Goal: Task Accomplishment & Management: Manage account settings

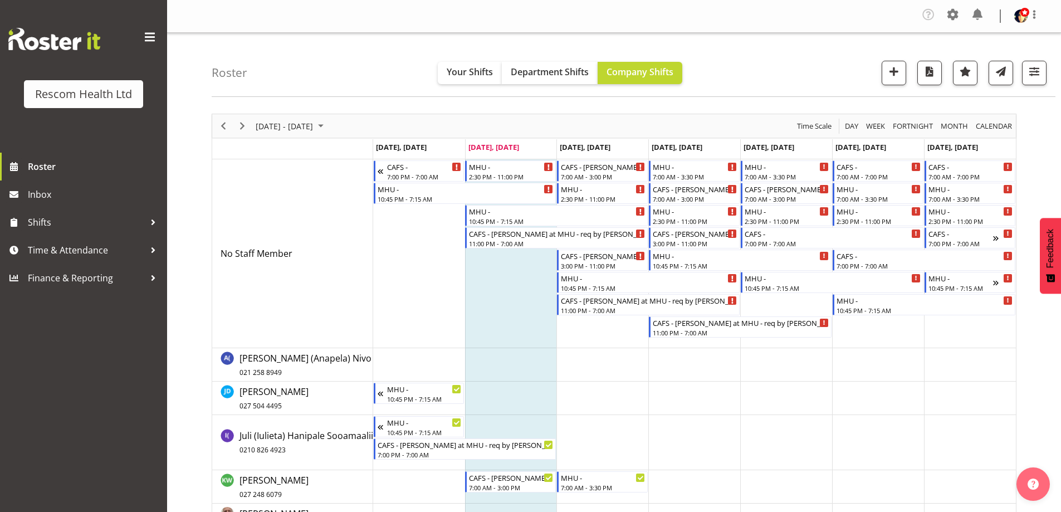
scroll to position [213, 0]
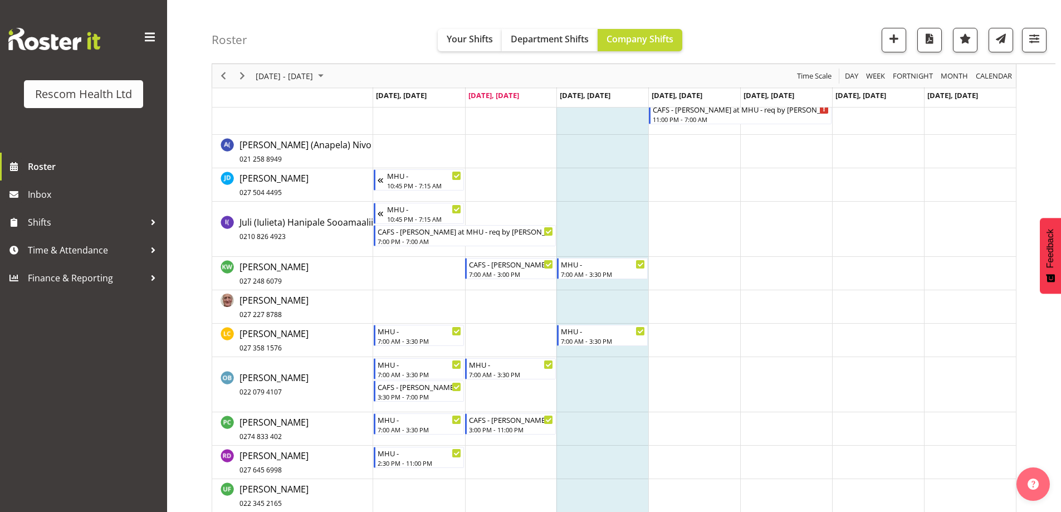
click at [603, 290] on td "Timeline Week of September 9, 2025" at bounding box center [603, 273] width 92 height 33
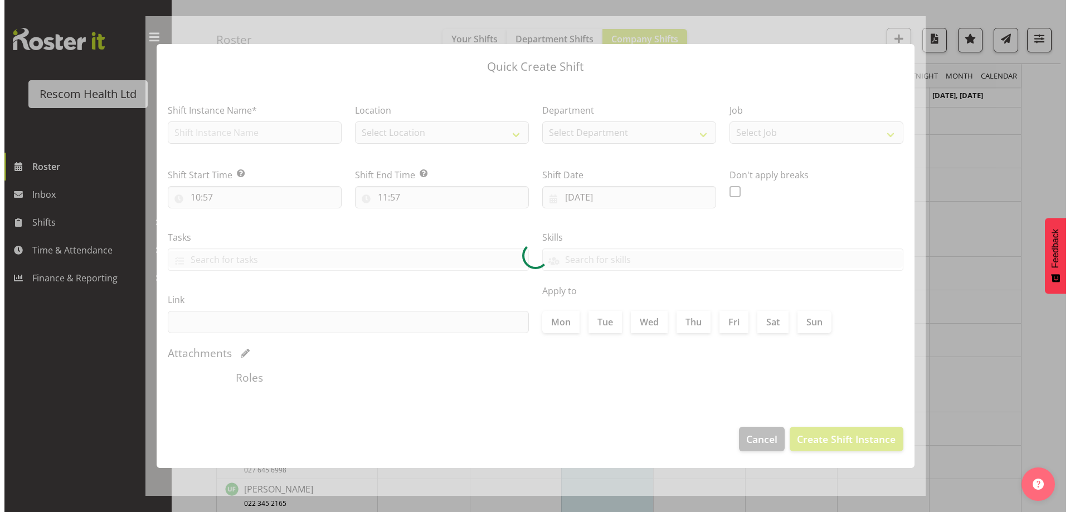
scroll to position [158, 0]
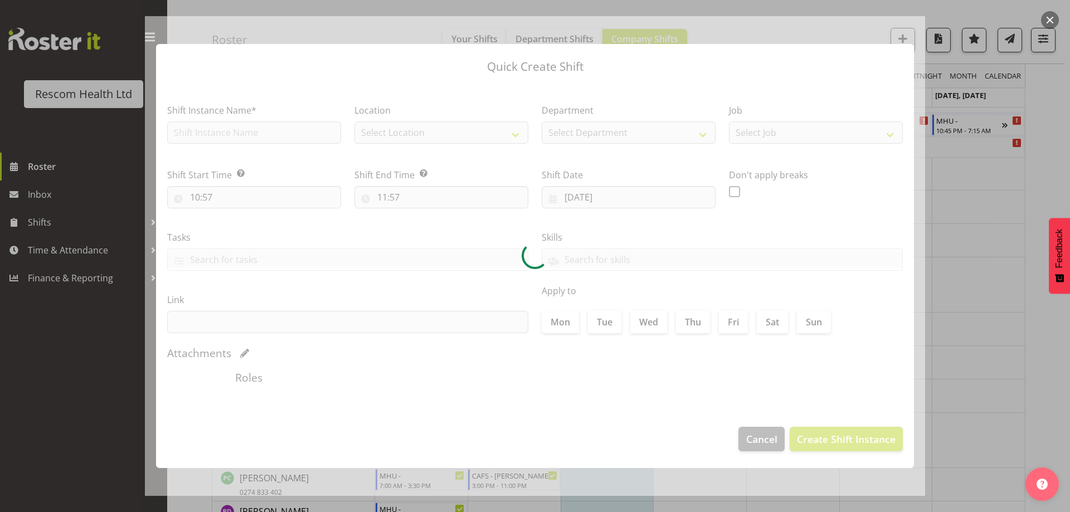
checkbox input "true"
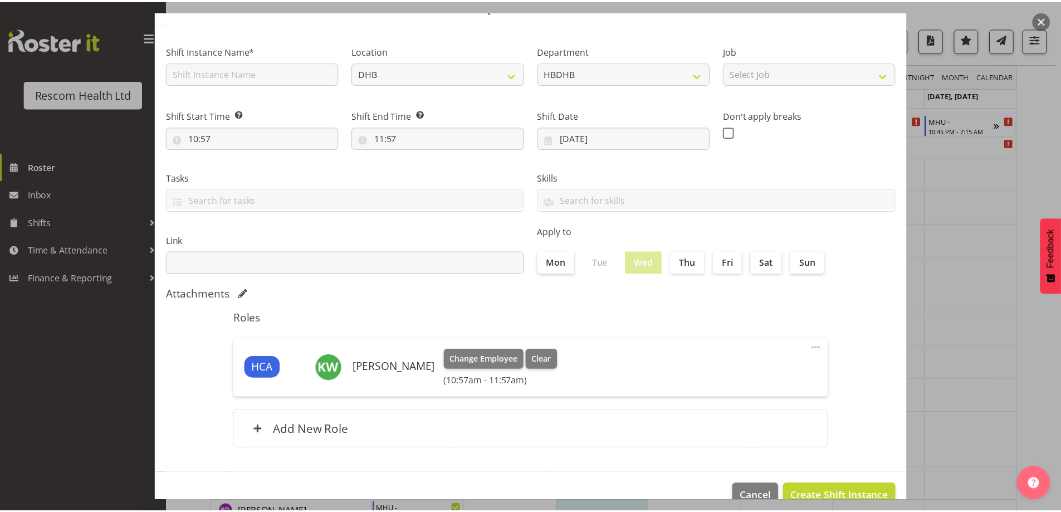
scroll to position [79, 0]
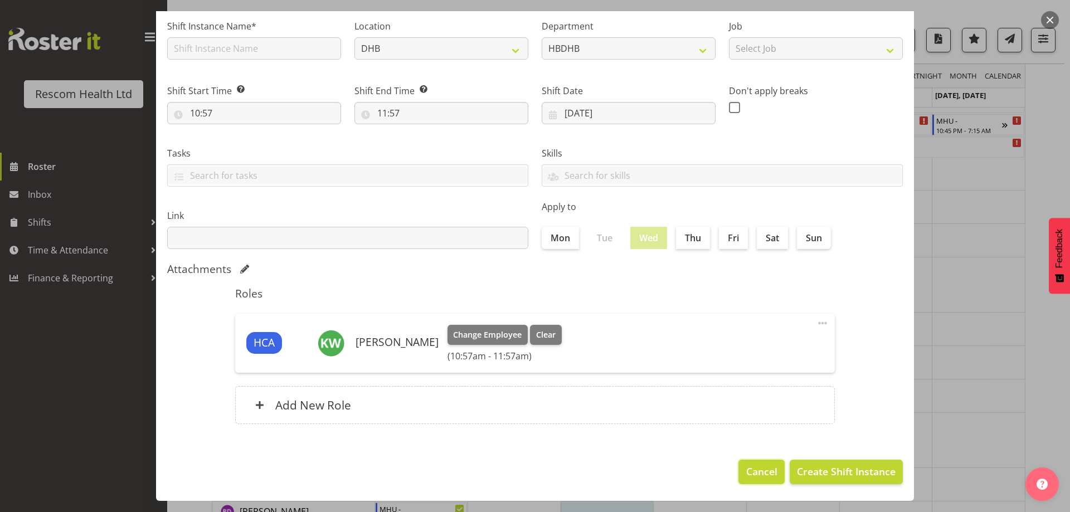
click at [746, 472] on span "Cancel" at bounding box center [761, 471] width 31 height 14
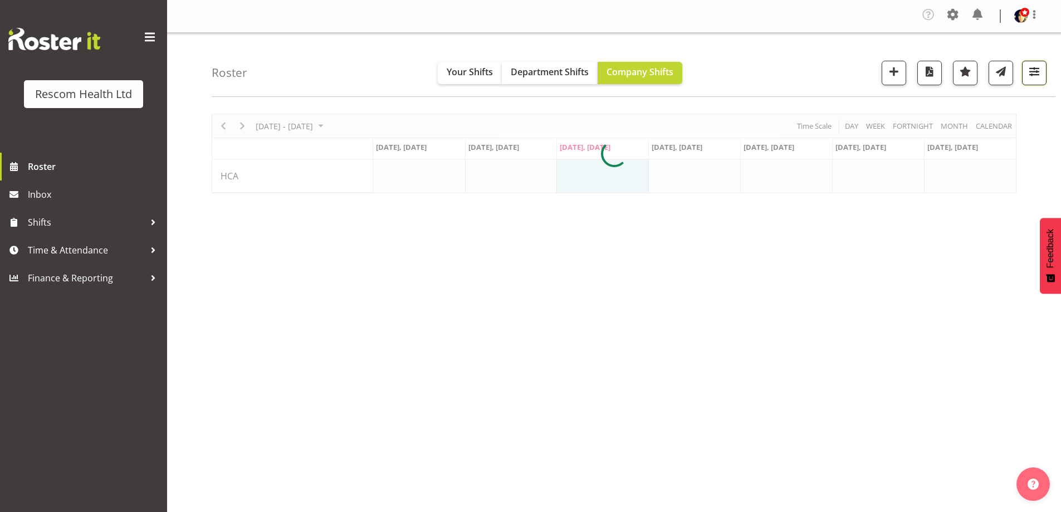
click at [1031, 74] on span "button" at bounding box center [1034, 71] width 14 height 14
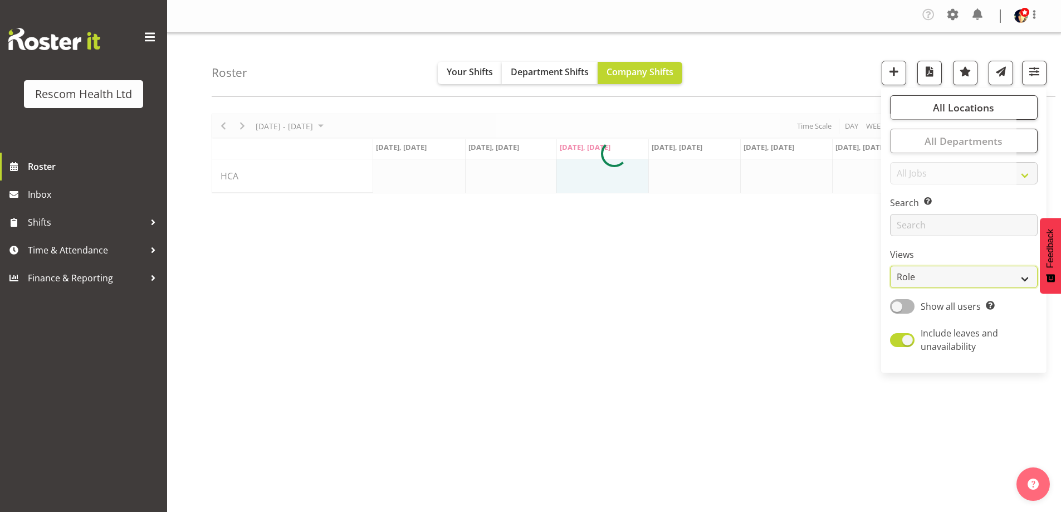
click at [932, 281] on select "Staff Role Shift - Horizontal Shift - Vertical Staff - Location" at bounding box center [964, 277] width 148 height 22
select select "staff"
click at [891, 266] on select "Staff Role Shift - Horizontal Shift - Vertical Staff - Location" at bounding box center [964, 277] width 148 height 22
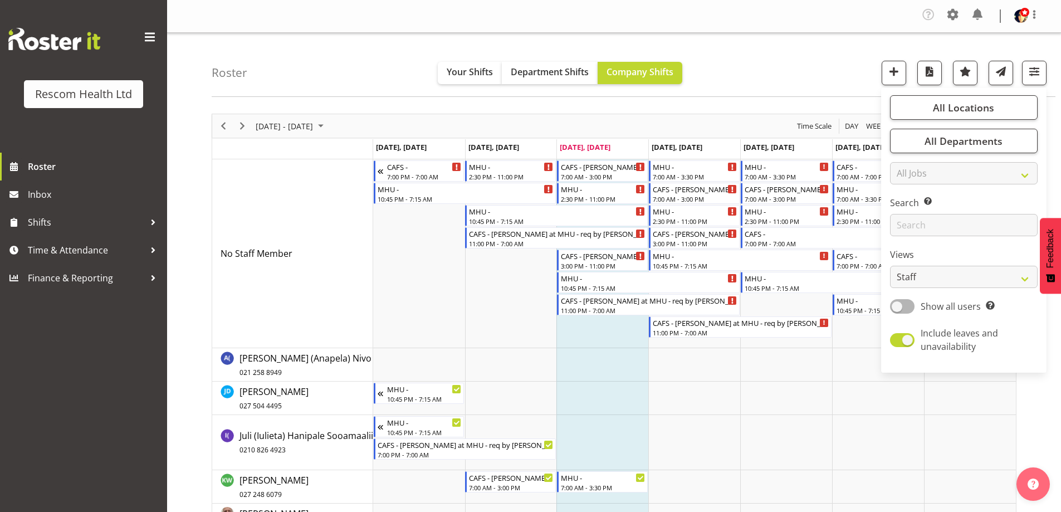
drag, startPoint x: 796, startPoint y: 61, endPoint x: 757, endPoint y: 181, distance: 126.7
click at [796, 61] on div "Roster Your Shifts Department Shifts Company Shifts All Locations Clear CAFS [G…" at bounding box center [634, 65] width 844 height 64
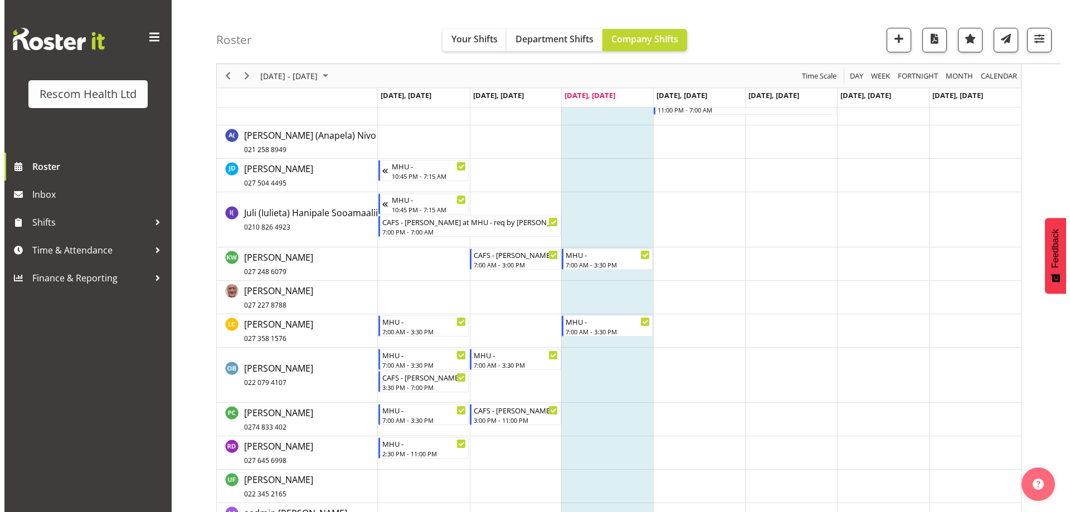
scroll to position [158, 0]
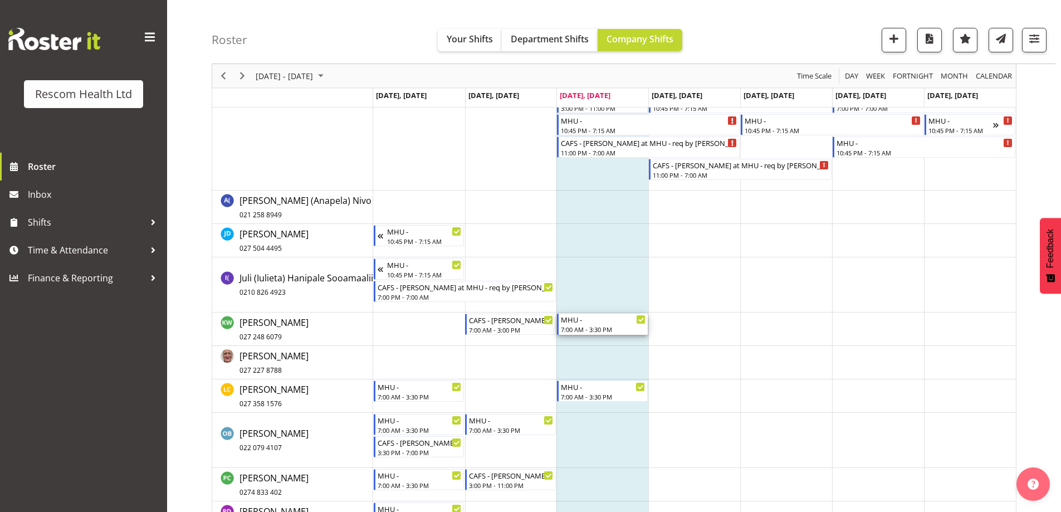
click at [611, 328] on div "7:00 AM - 3:30 PM" at bounding box center [603, 329] width 85 height 9
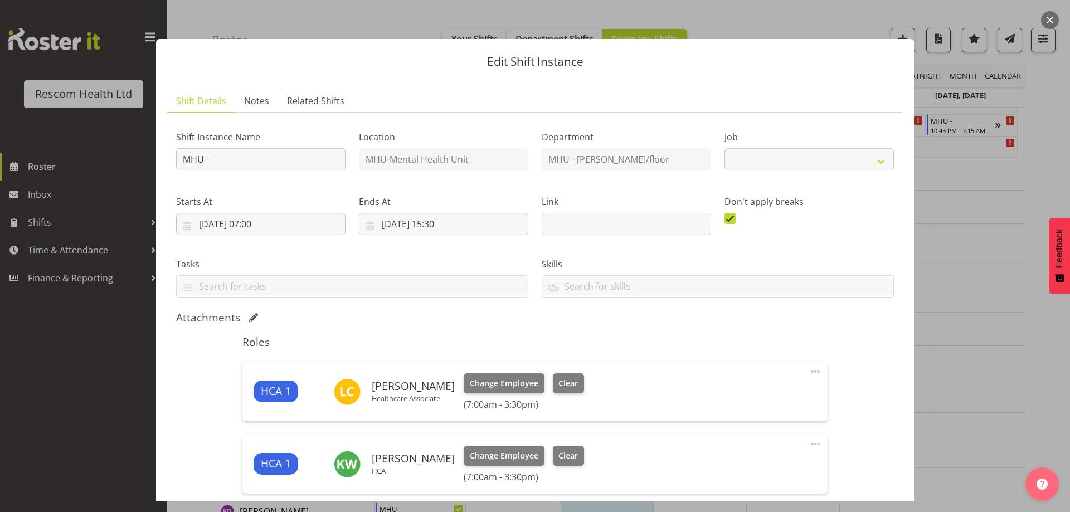
select select "4188"
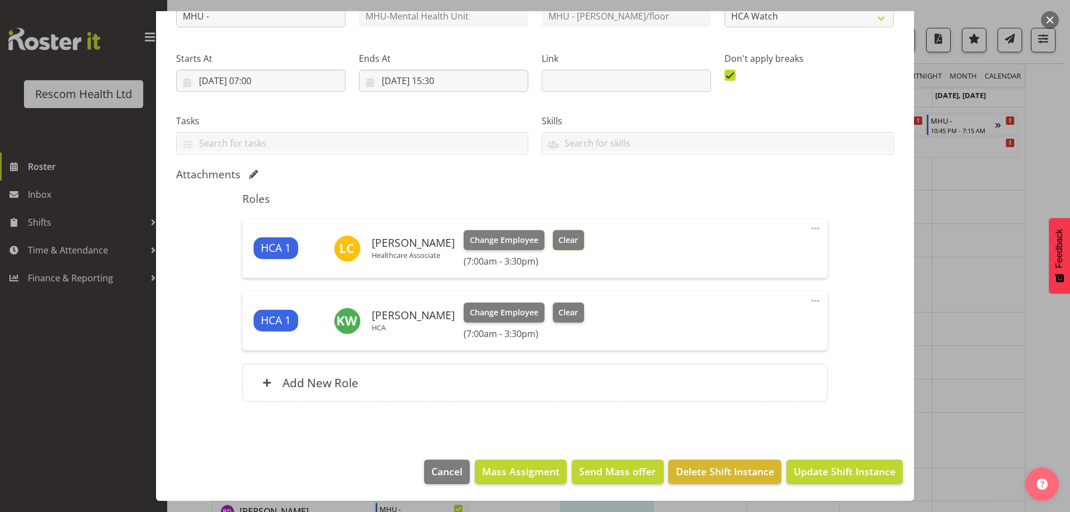
click at [563, 239] on span "Clear" at bounding box center [567, 240] width 19 height 12
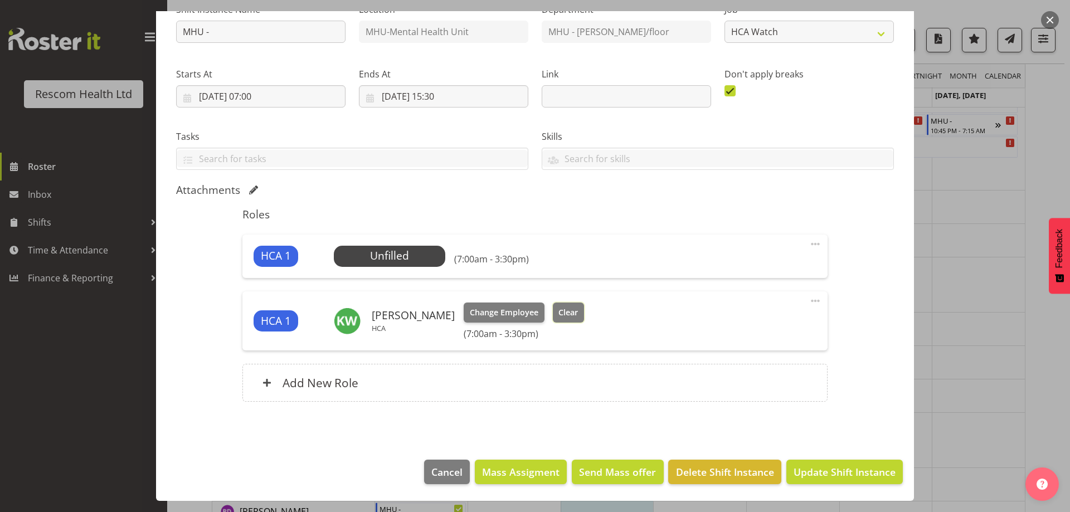
drag, startPoint x: 561, startPoint y: 311, endPoint x: 567, endPoint y: 313, distance: 6.0
click at [564, 312] on span "Clear" at bounding box center [567, 312] width 19 height 12
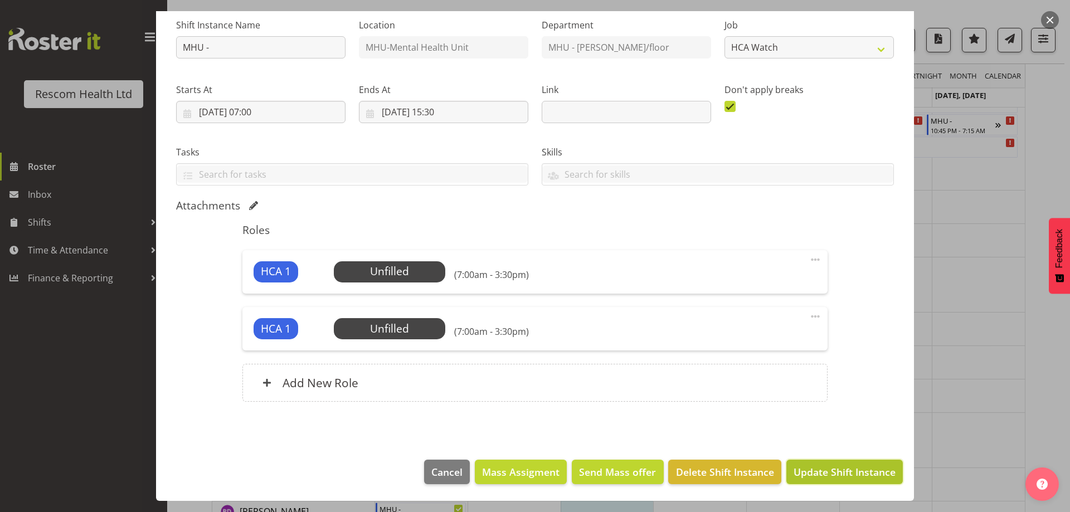
click at [867, 467] on span "Update Shift Instance" at bounding box center [844, 472] width 102 height 14
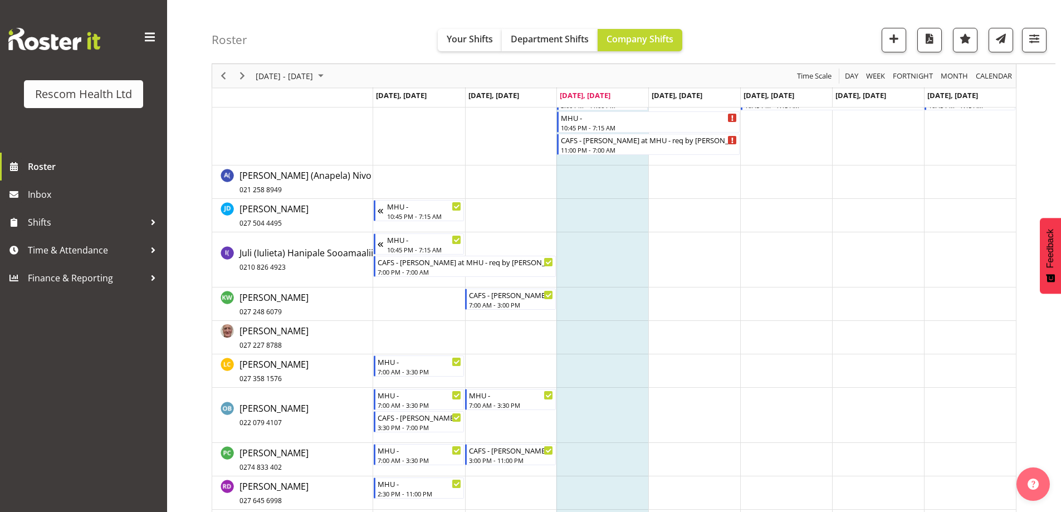
scroll to position [102, 0]
